Goal: Transaction & Acquisition: Book appointment/travel/reservation

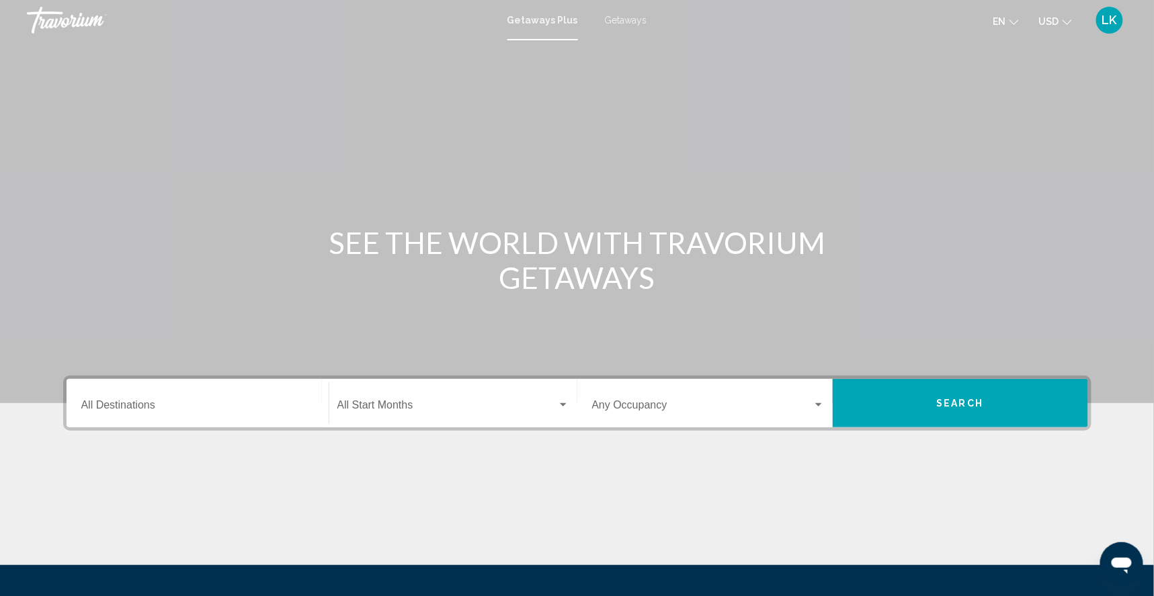
click at [622, 21] on span "Getaways" at bounding box center [626, 20] width 42 height 11
click at [81, 414] on input "Destination All Destinations" at bounding box center [197, 408] width 233 height 12
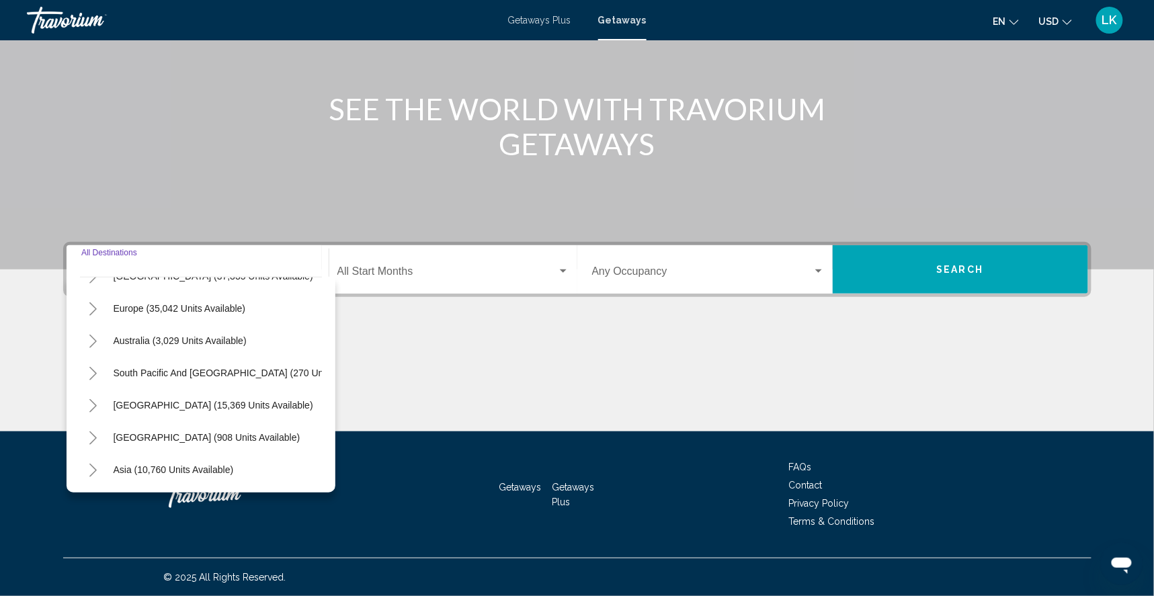
scroll to position [132, 0]
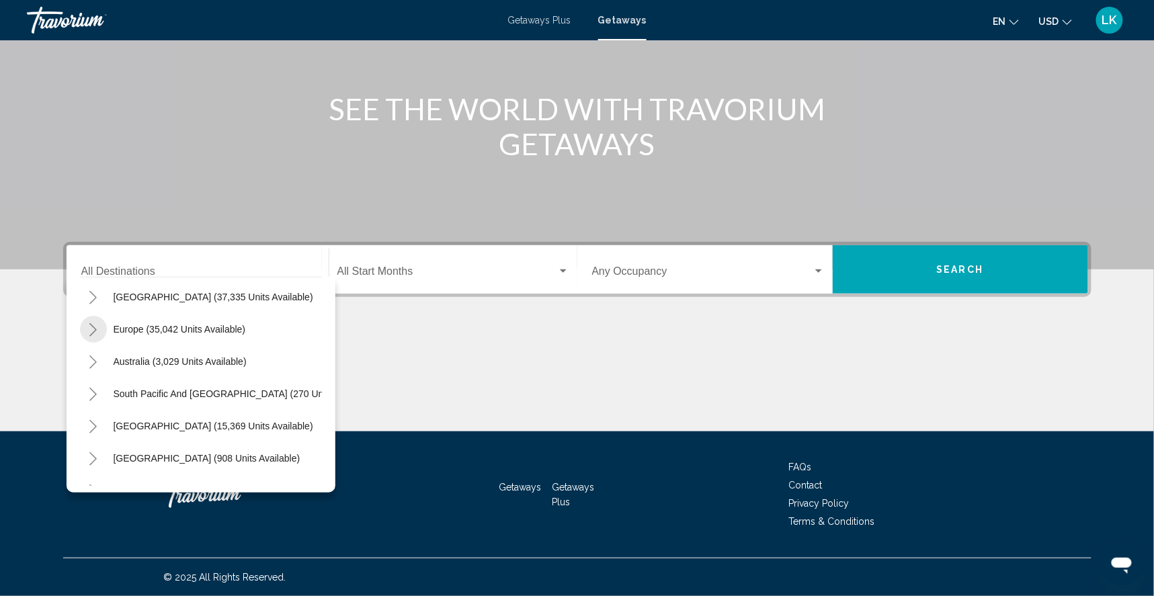
click at [88, 323] on icon "Toggle Europe (35,042 units available)" at bounding box center [93, 329] width 10 height 13
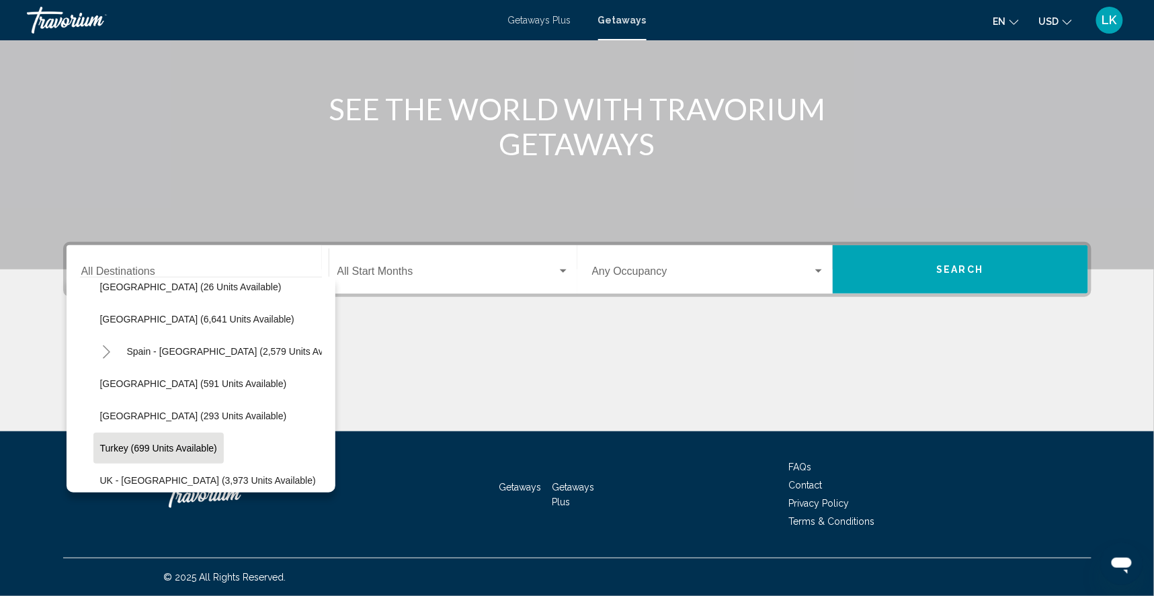
click at [100, 443] on span "Turkey (699 units available)" at bounding box center [158, 448] width 117 height 11
type input "**********"
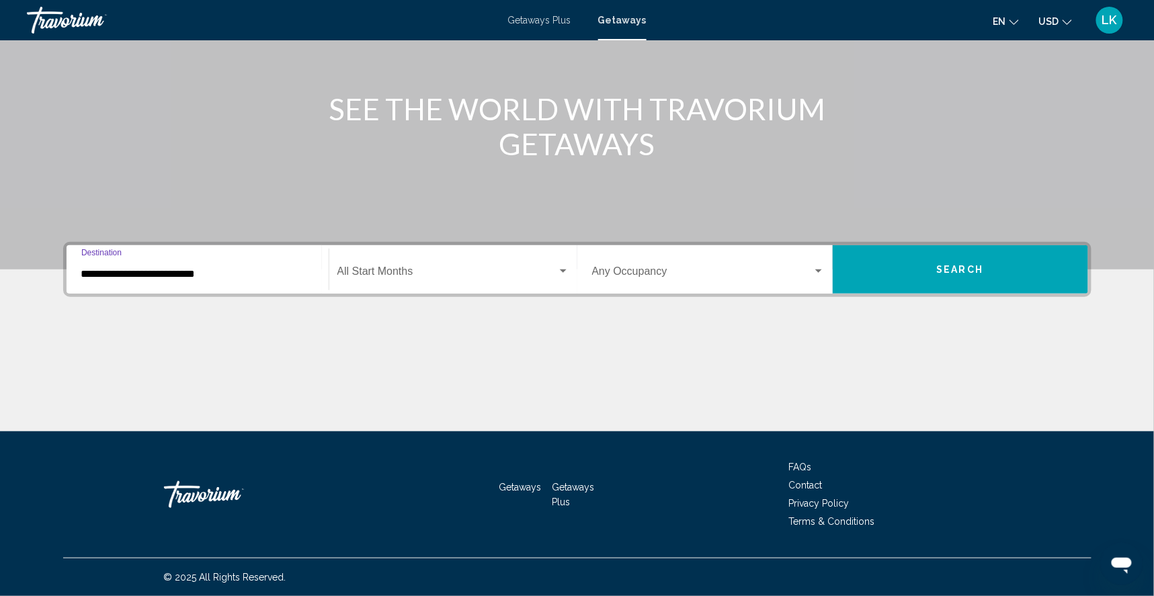
click at [408, 268] on span "Search widget" at bounding box center [447, 274] width 220 height 12
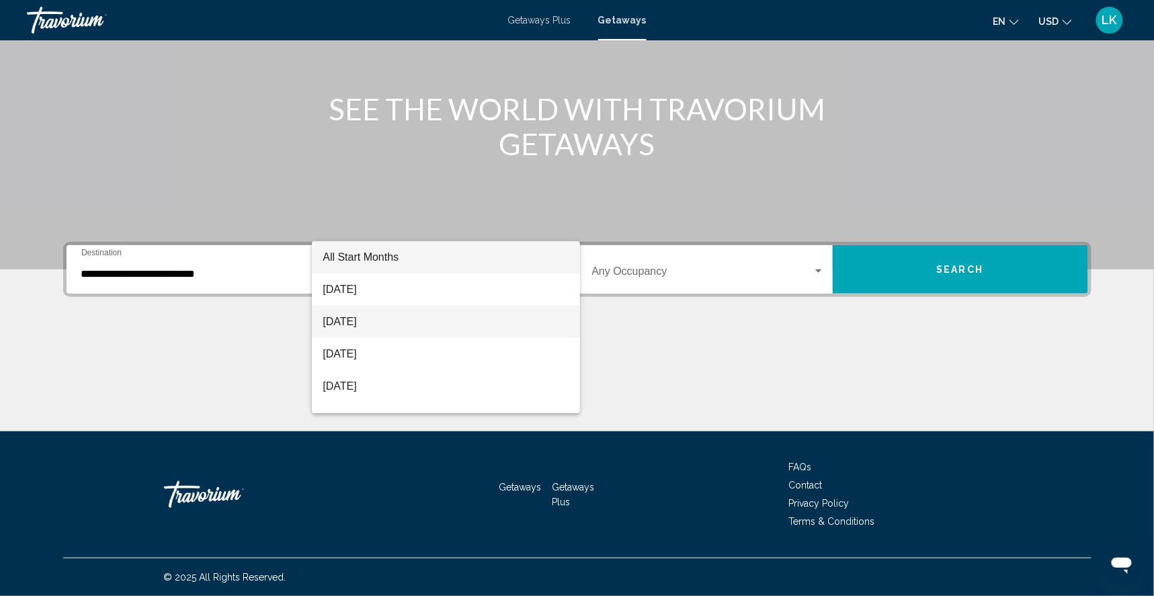
click at [382, 324] on span "September 2025" at bounding box center [446, 322] width 247 height 32
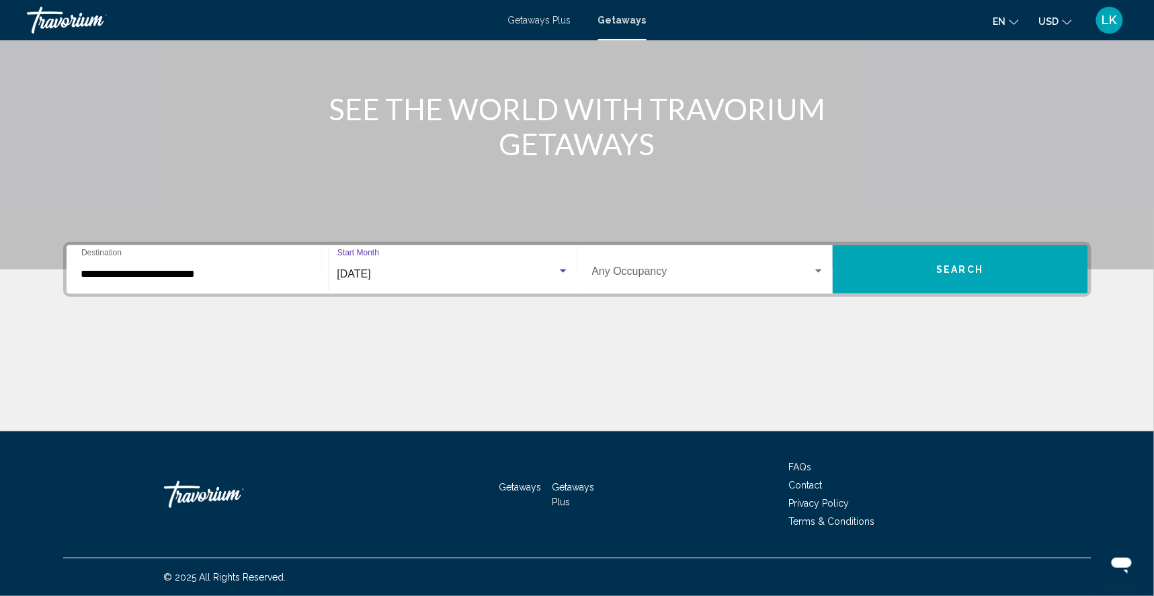
click at [978, 265] on span "Search" at bounding box center [960, 270] width 47 height 11
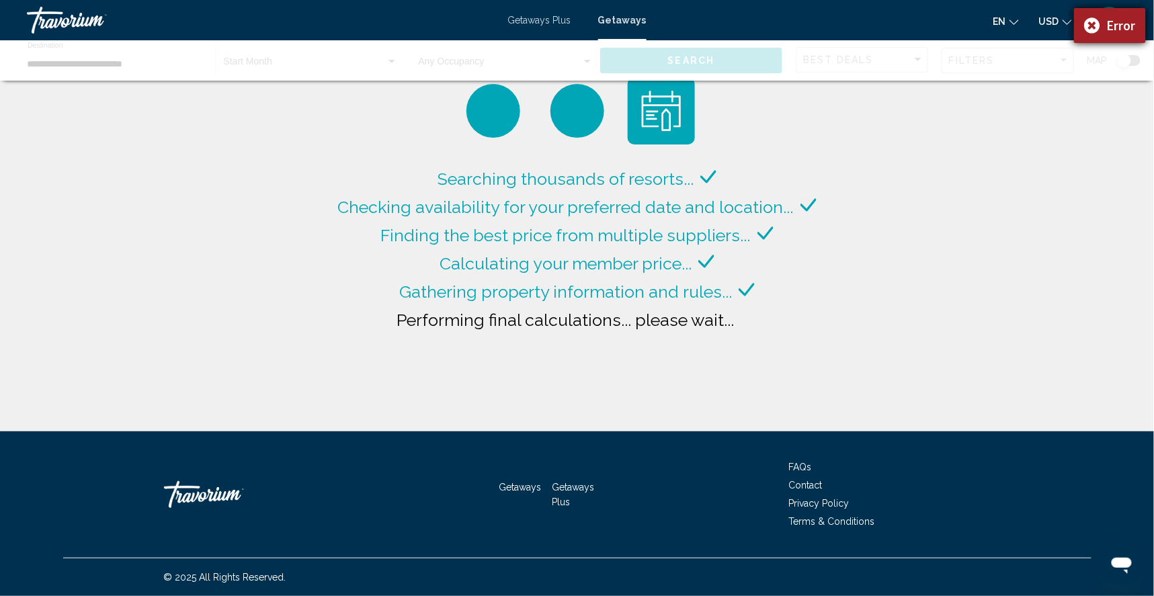
click at [1086, 24] on div "Error" at bounding box center [1110, 25] width 72 height 35
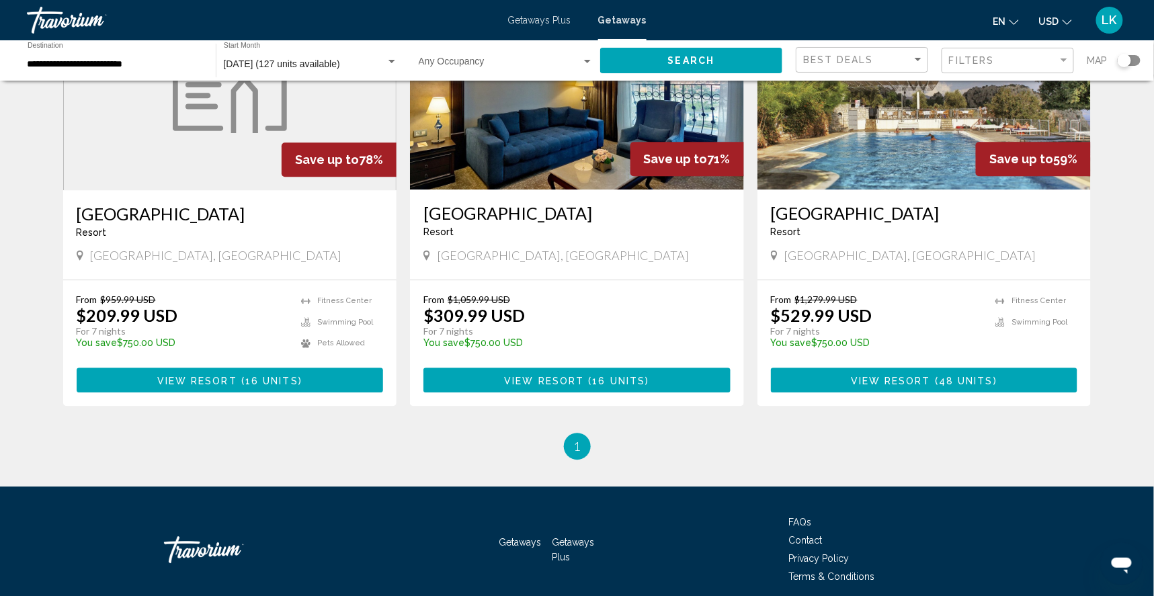
scroll to position [1073, 0]
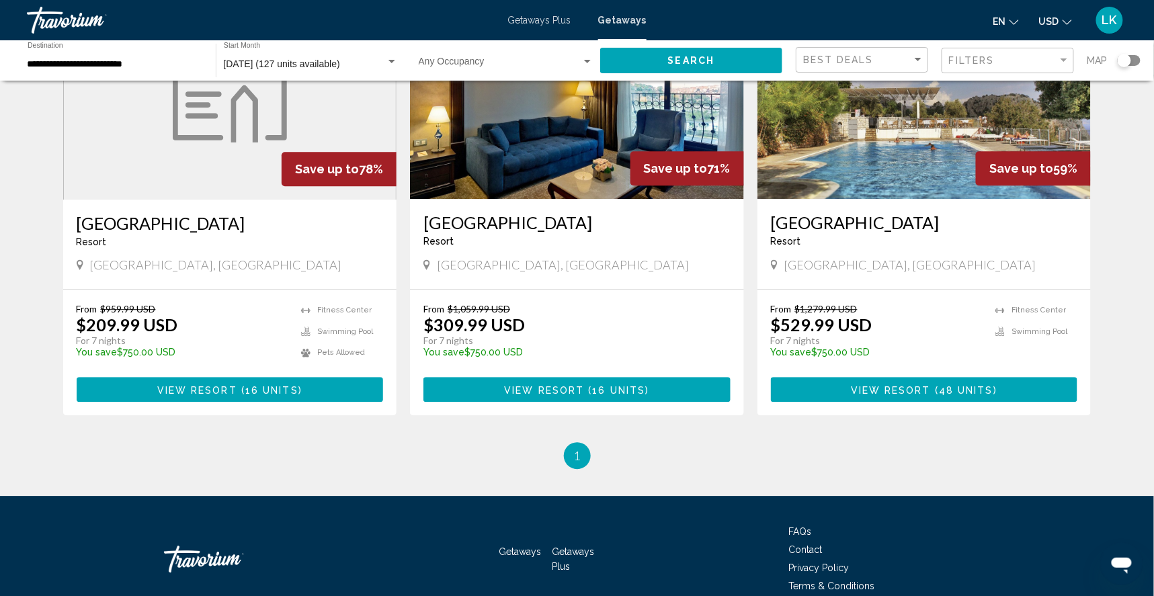
click at [233, 142] on img "Main content" at bounding box center [230, 92] width 114 height 101
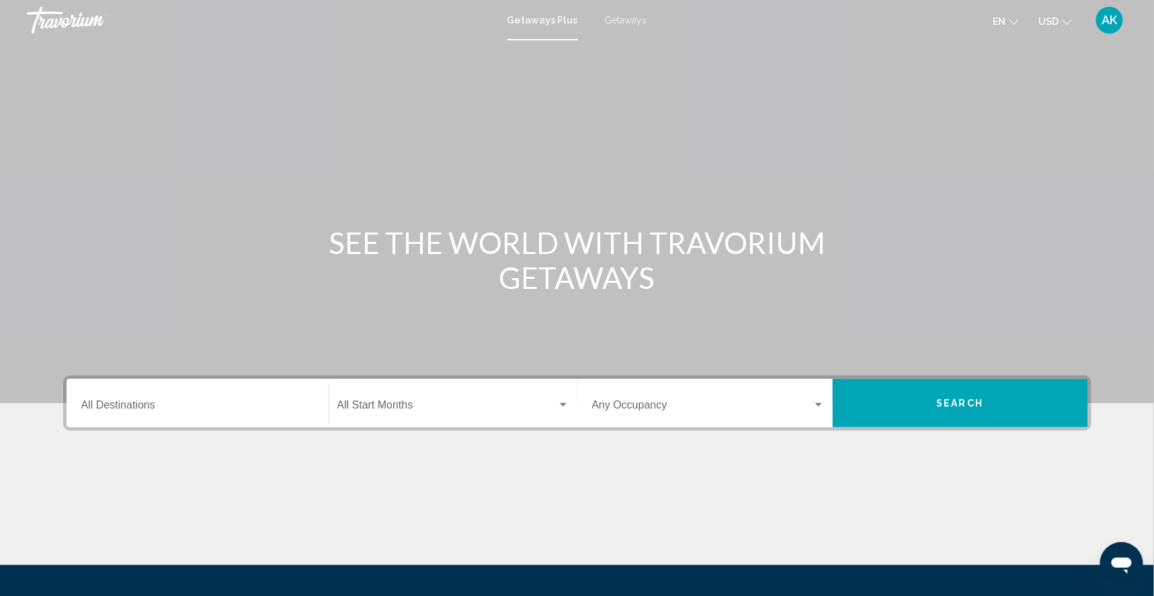
click at [624, 26] on span "Getaways" at bounding box center [626, 20] width 42 height 11
click at [84, 414] on input "Destination All Destinations" at bounding box center [197, 408] width 233 height 12
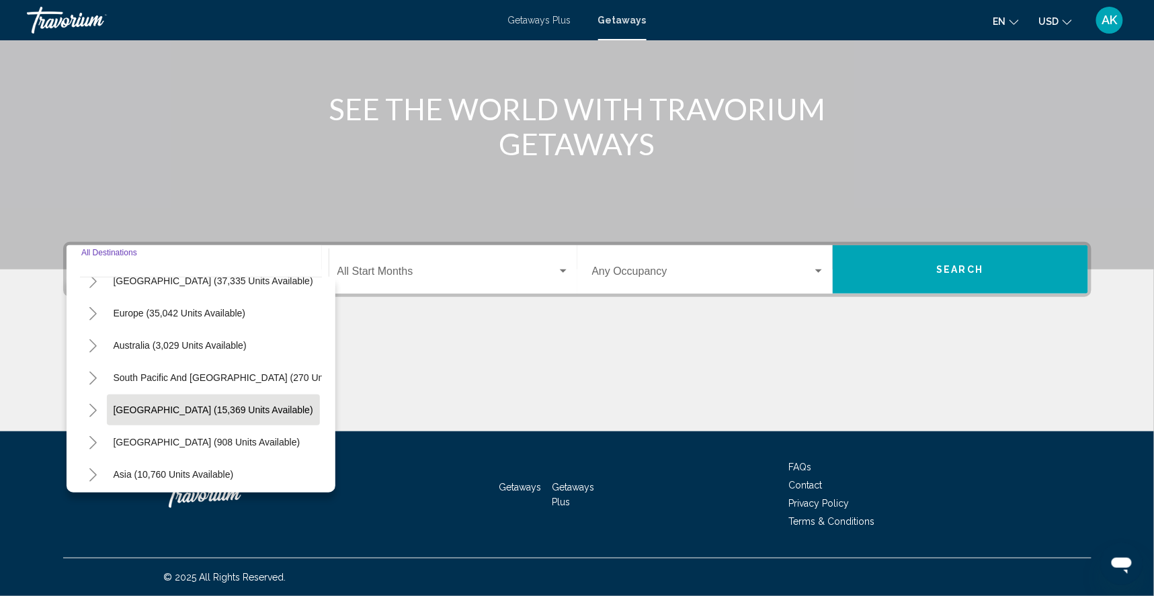
scroll to position [137, 0]
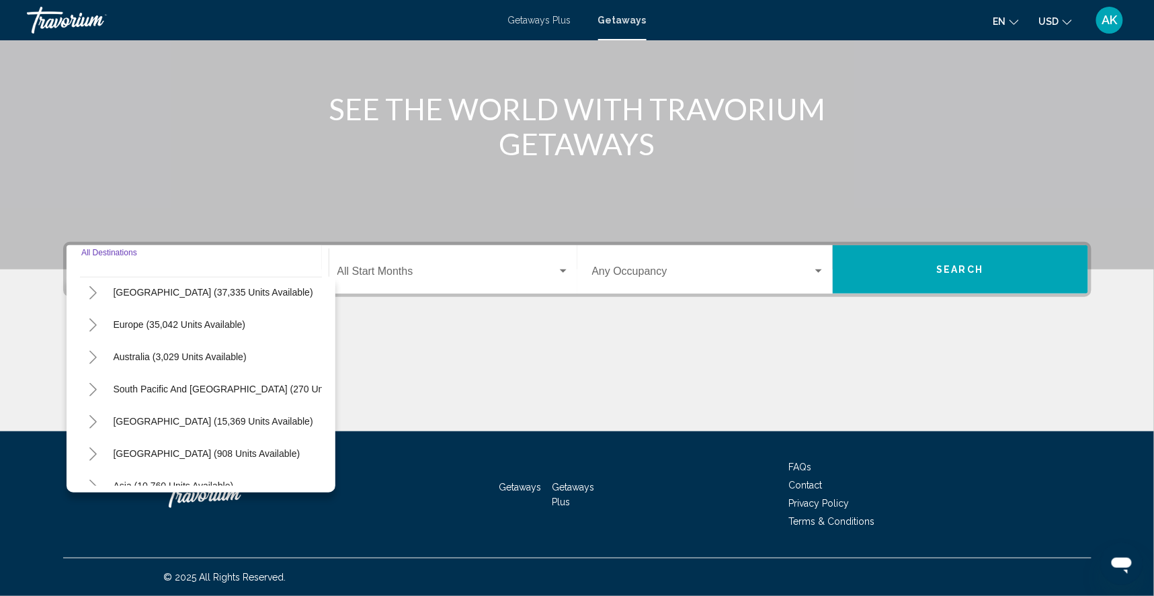
click at [89, 319] on icon "Toggle Europe (35,042 units available)" at bounding box center [92, 325] width 7 height 13
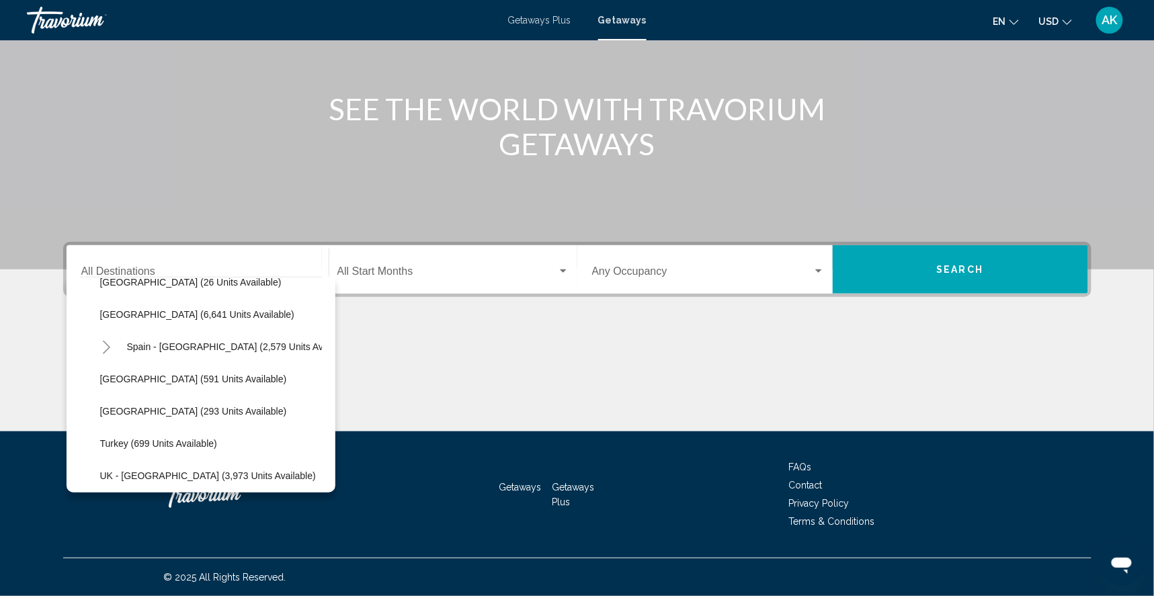
scroll to position [701, 0]
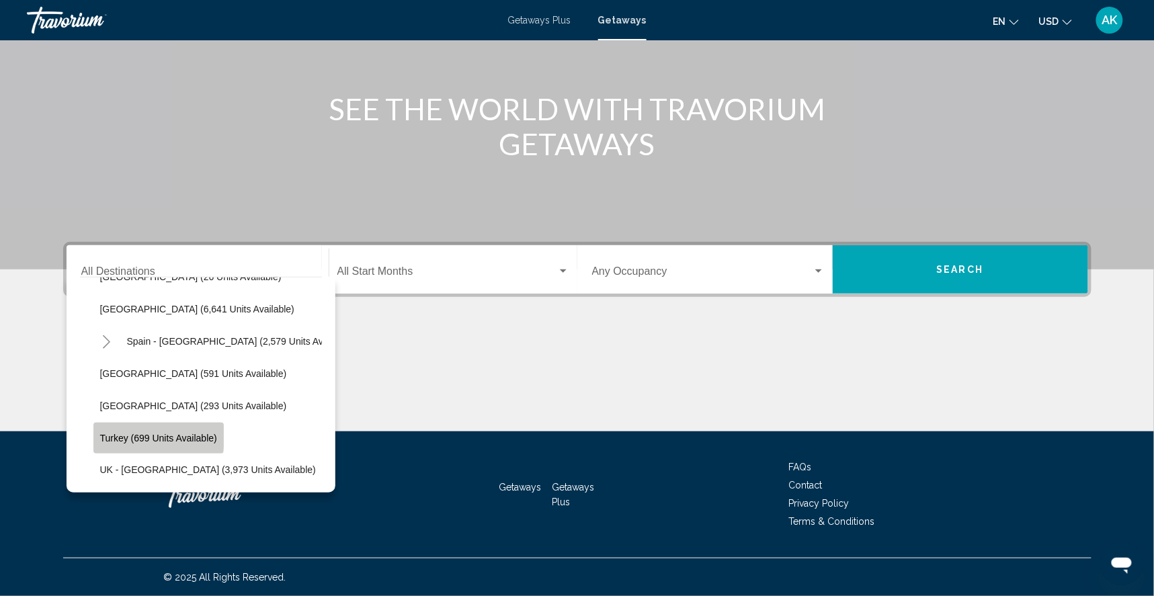
click at [93, 423] on button "Turkey (699 units available)" at bounding box center [158, 438] width 130 height 31
type input "**********"
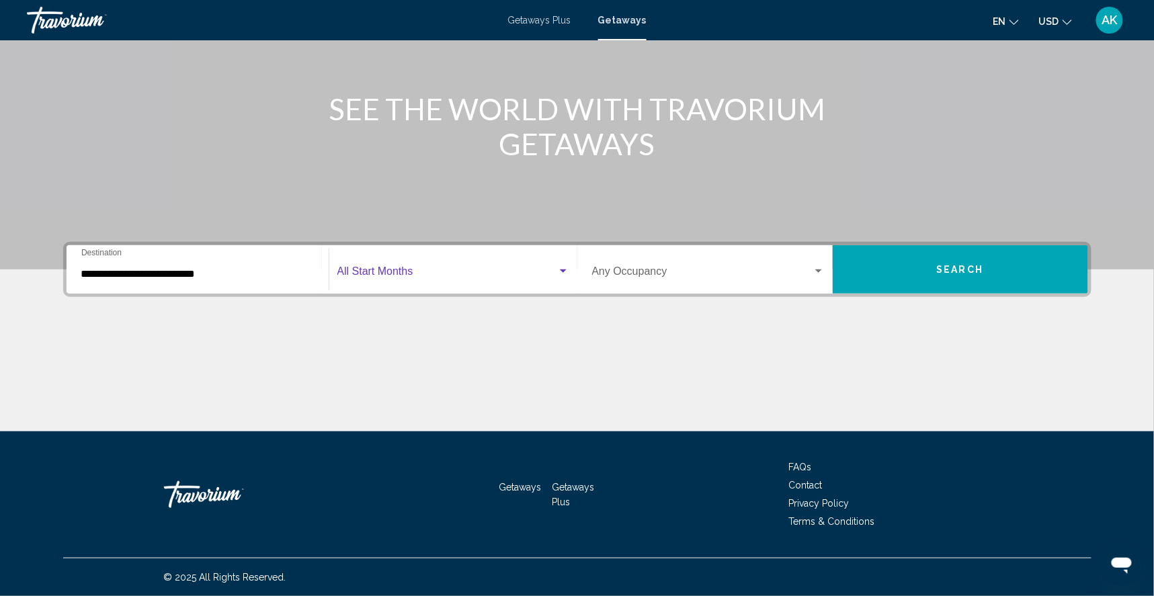
click at [464, 268] on span "Search widget" at bounding box center [447, 274] width 220 height 12
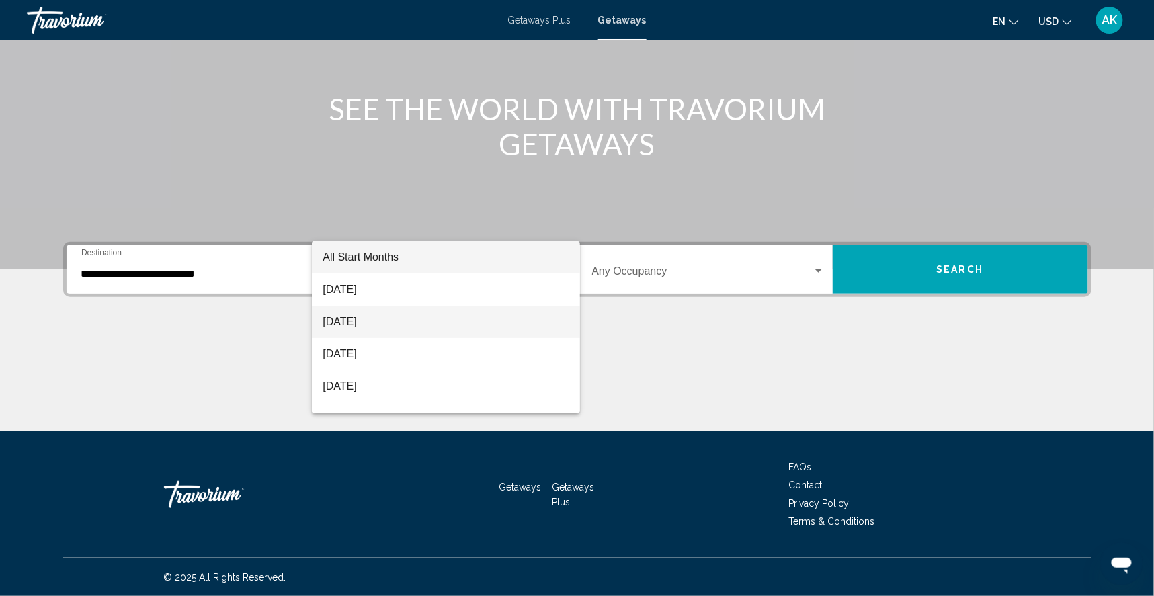
click at [366, 324] on span "September 2025" at bounding box center [446, 322] width 247 height 32
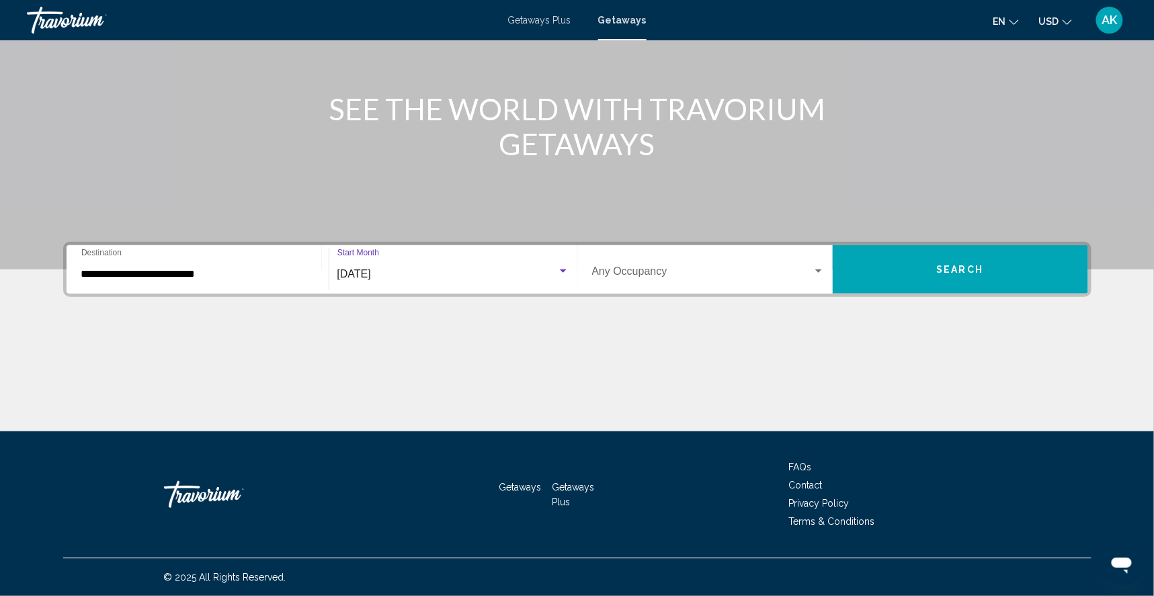
click at [943, 245] on button "Search" at bounding box center [960, 269] width 255 height 48
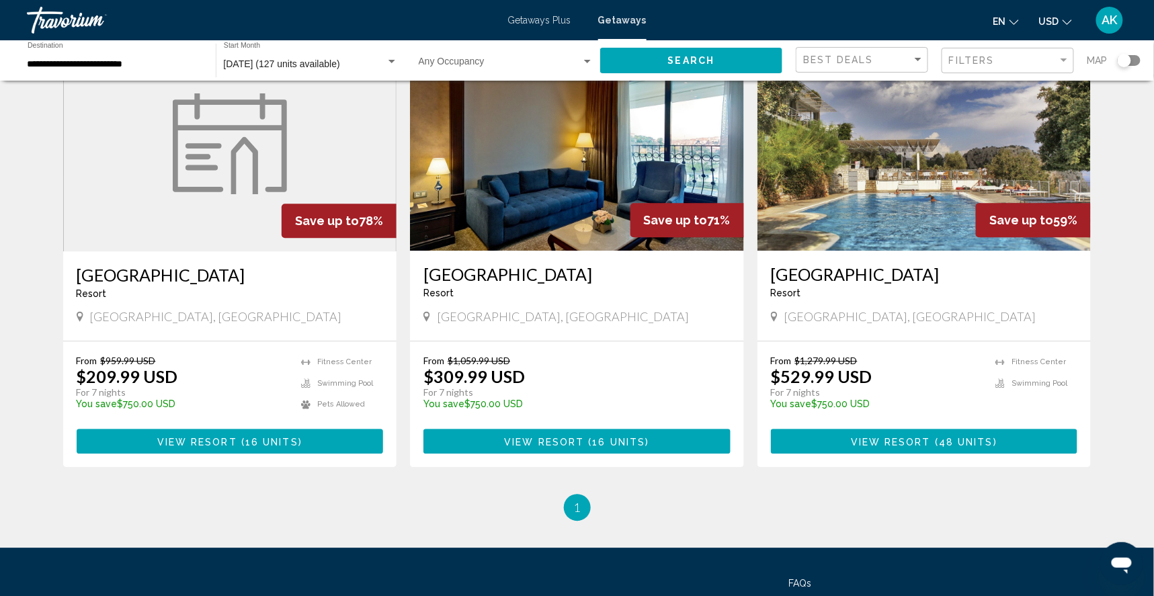
scroll to position [992, 0]
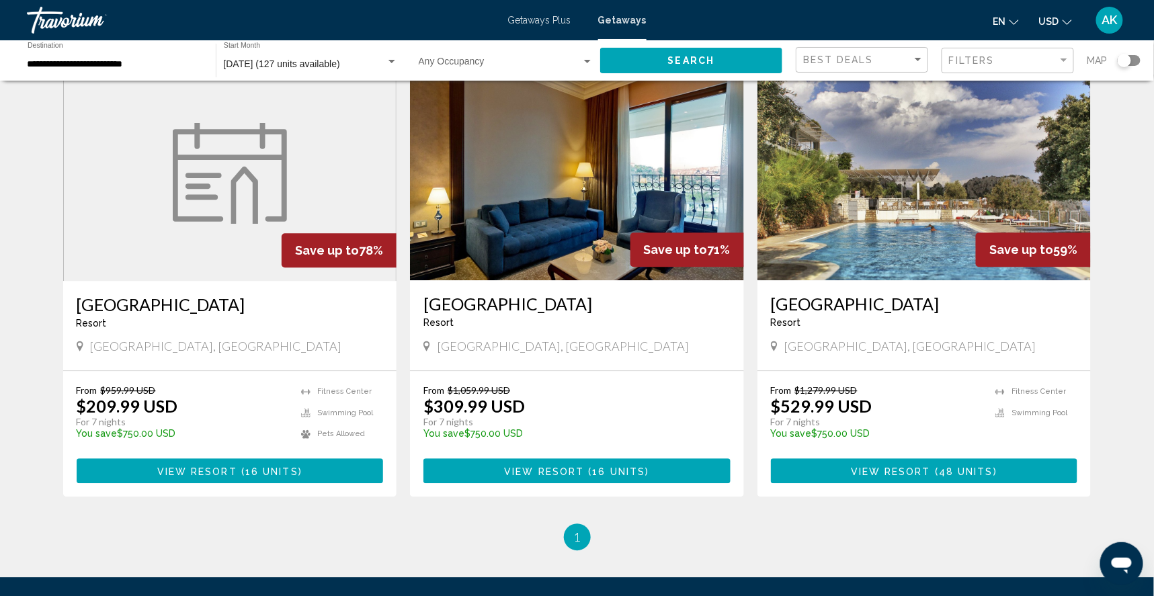
click at [234, 224] on img "Main content" at bounding box center [230, 173] width 114 height 101
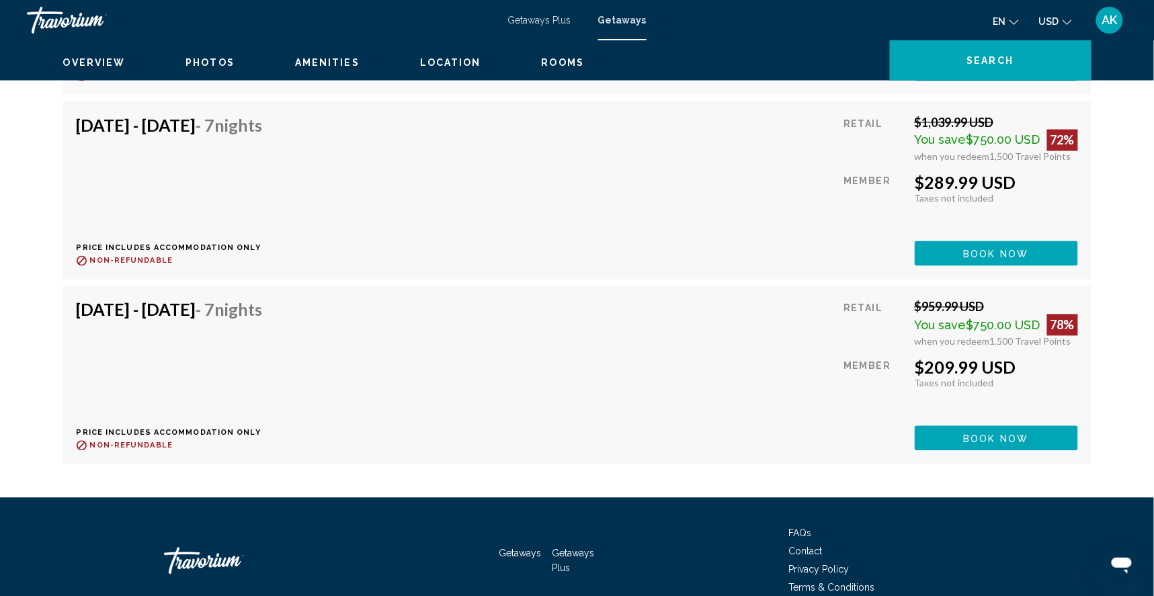
scroll to position [2537, 0]
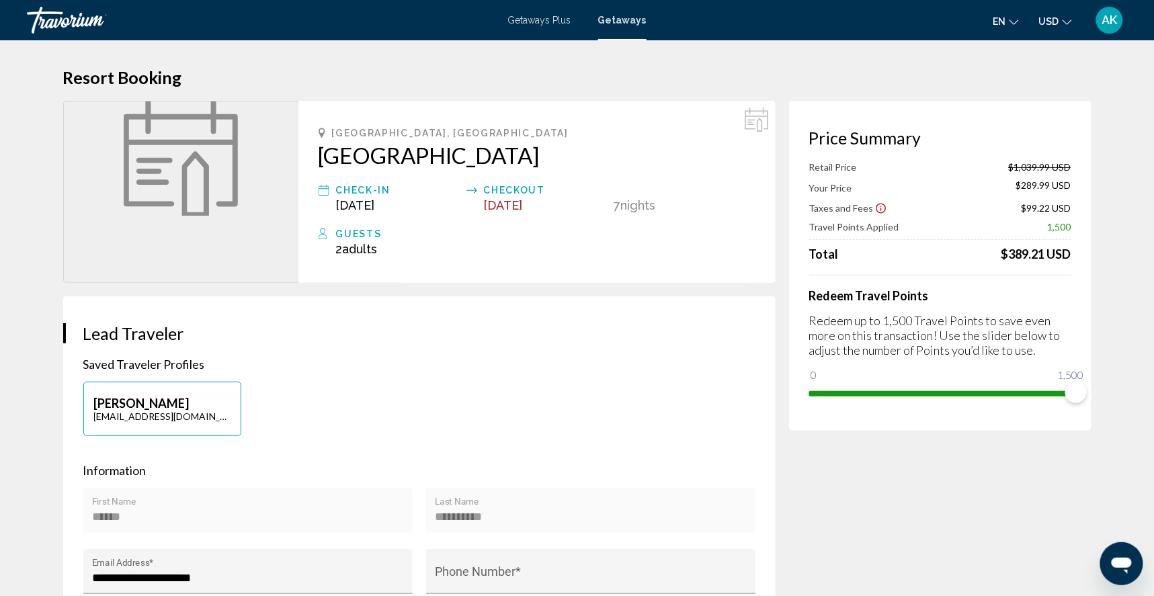
drag, startPoint x: 300, startPoint y: 163, endPoint x: 513, endPoint y: 172, distance: 213.2
click at [513, 172] on div "Antalya, Turkey Patara Prince Hotel Check-In Sep 6, 2025 Checkout Sep 13, 2025 …" at bounding box center [536, 192] width 477 height 182
copy h2 "[GEOGRAPHIC_DATA]"
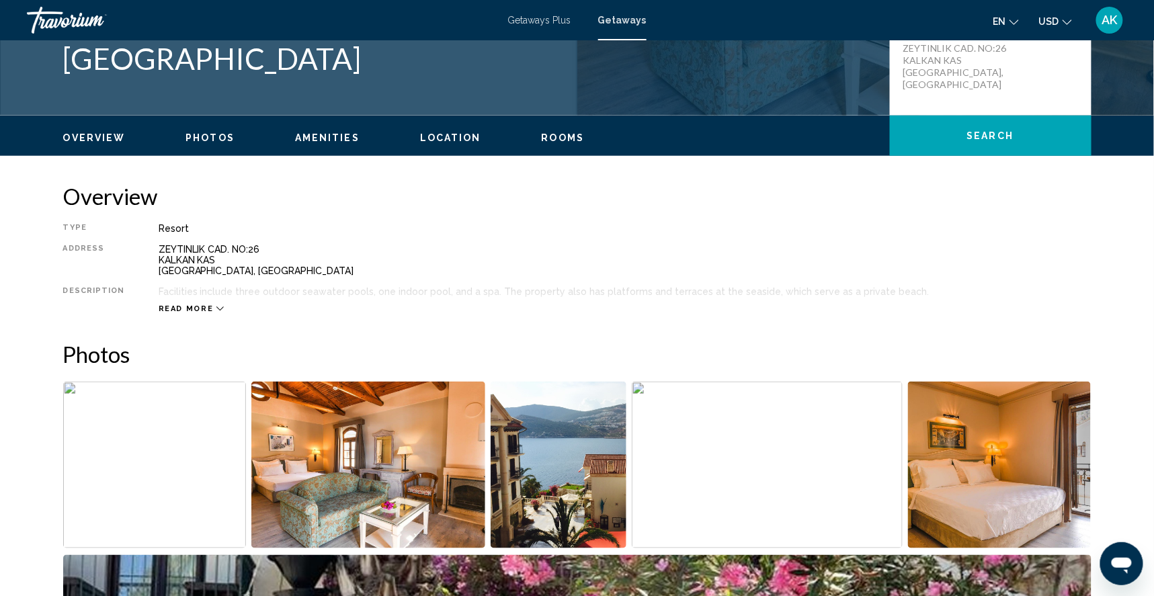
scroll to position [320, 0]
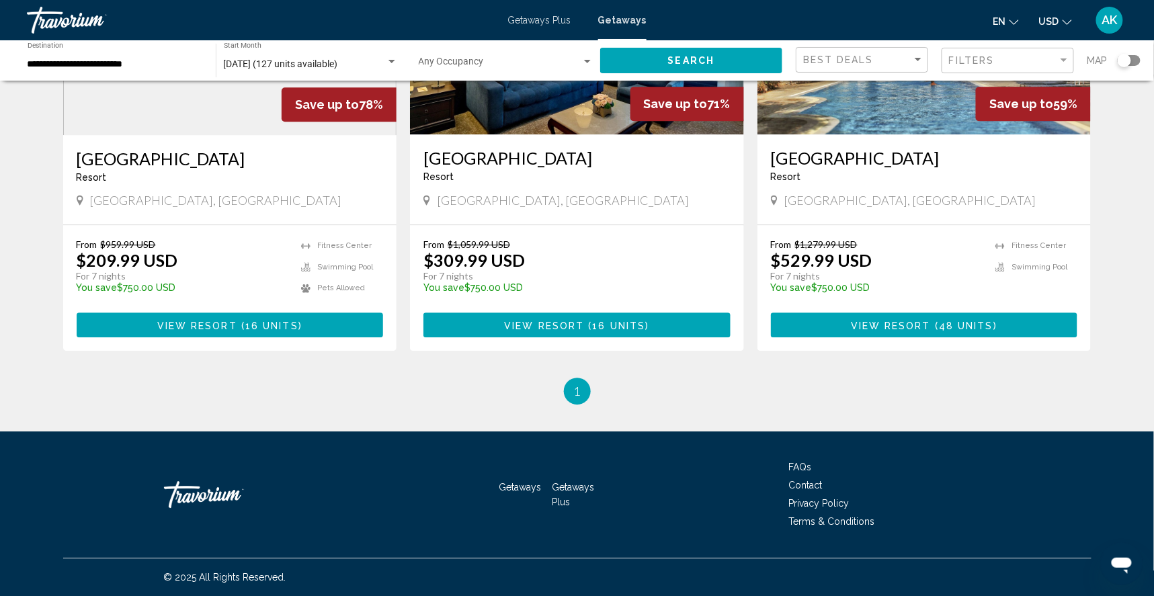
scroll to position [1195, 0]
click at [314, 337] on button "View Resort ( 16 units )" at bounding box center [230, 324] width 307 height 25
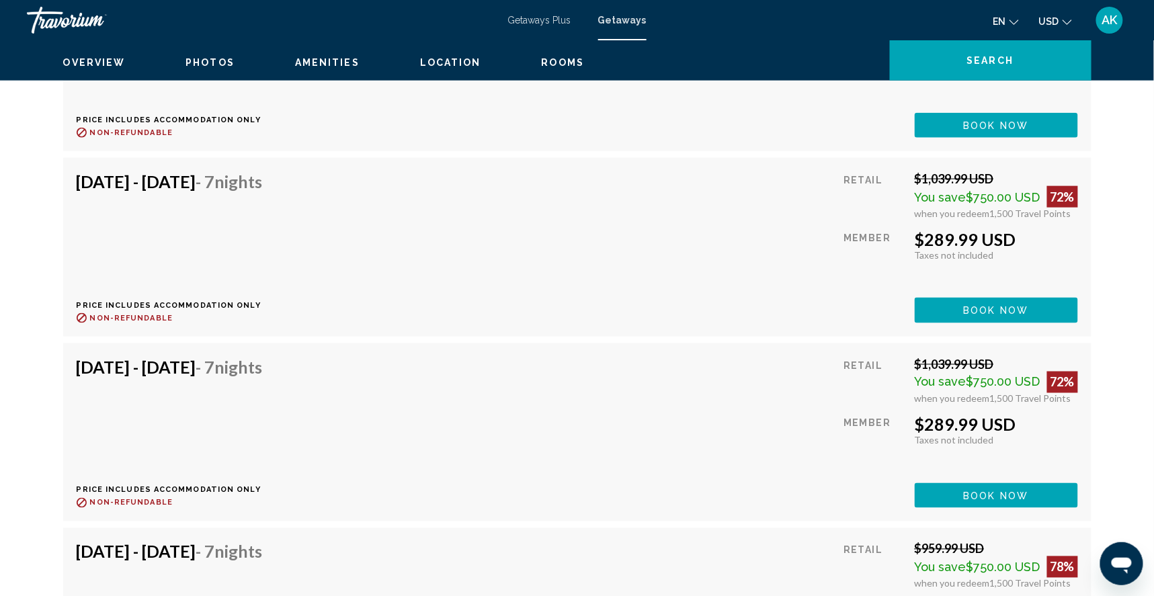
scroll to position [2276, 0]
